Goal: Task Accomplishment & Management: Use online tool/utility

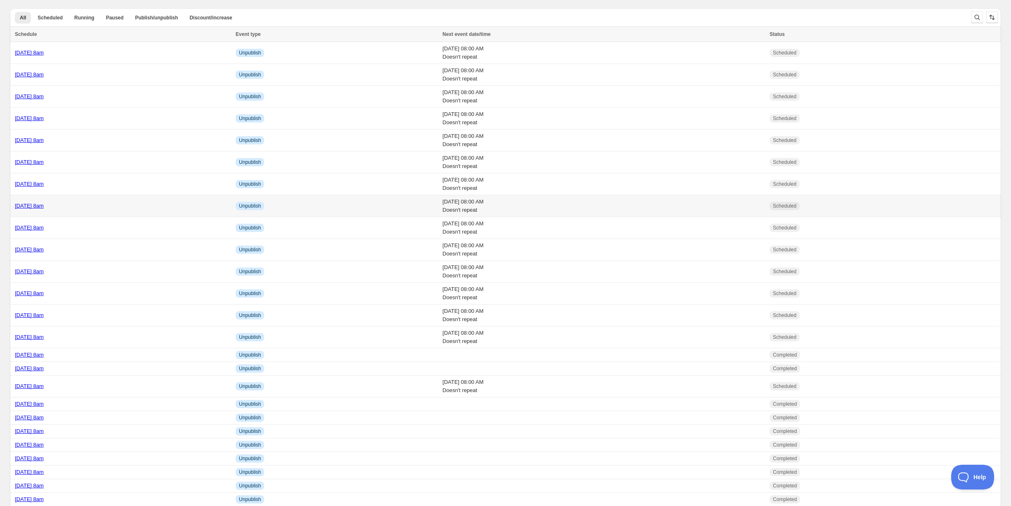
click at [97, 199] on td "Friday 3rd October @ 8am" at bounding box center [121, 206] width 223 height 22
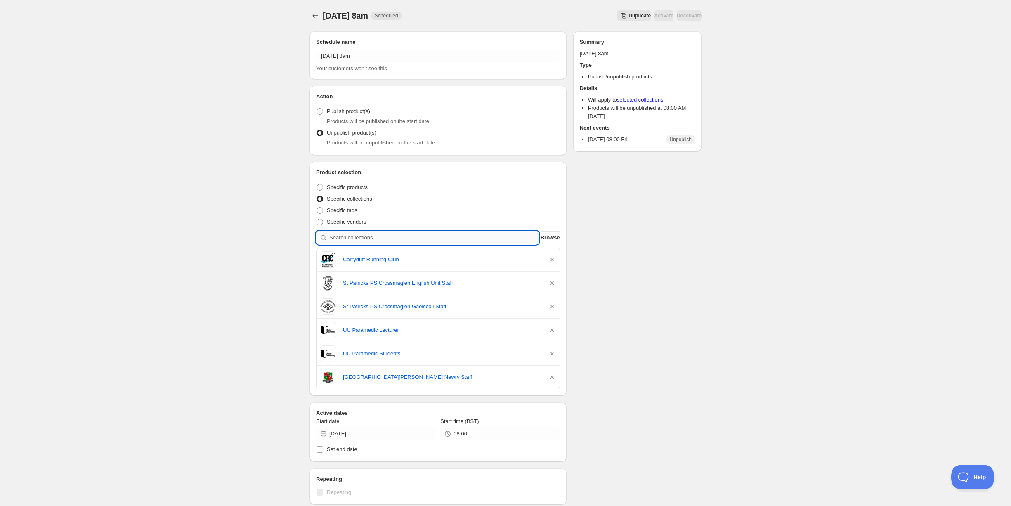
click at [385, 241] on input "search" at bounding box center [434, 237] width 210 height 13
type input "s"
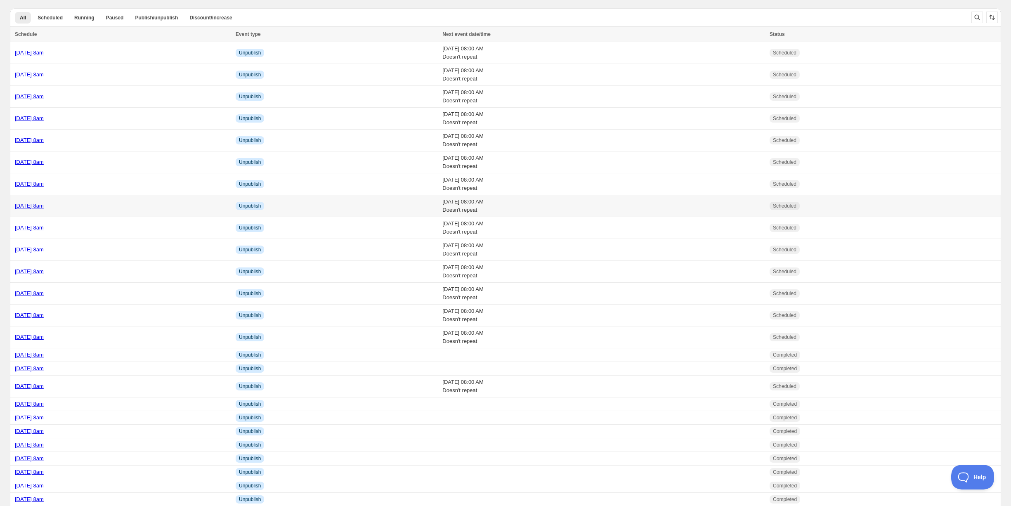
click at [89, 203] on div "[DATE] 8am" at bounding box center [123, 206] width 216 height 8
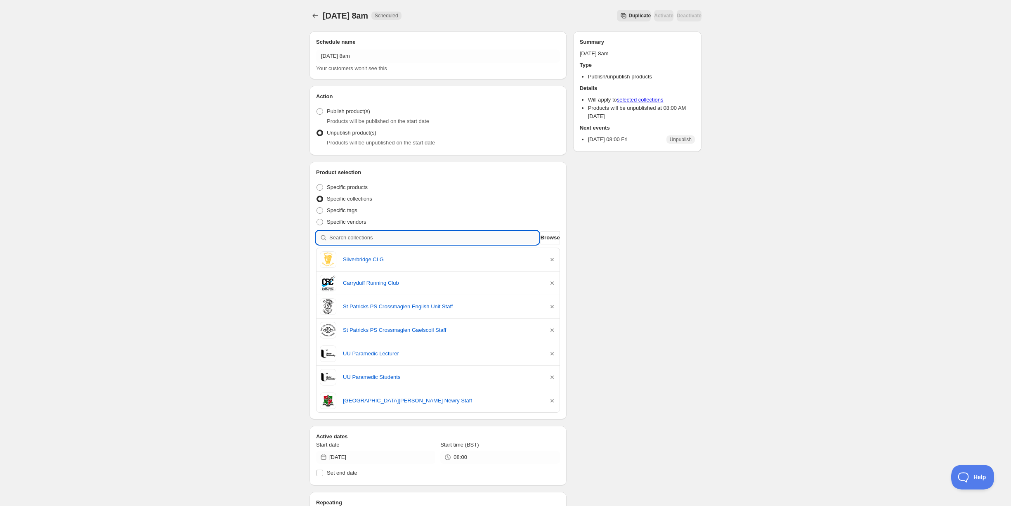
click at [369, 235] on input "search" at bounding box center [434, 237] width 210 height 13
type input "d"
